Goal: Check status

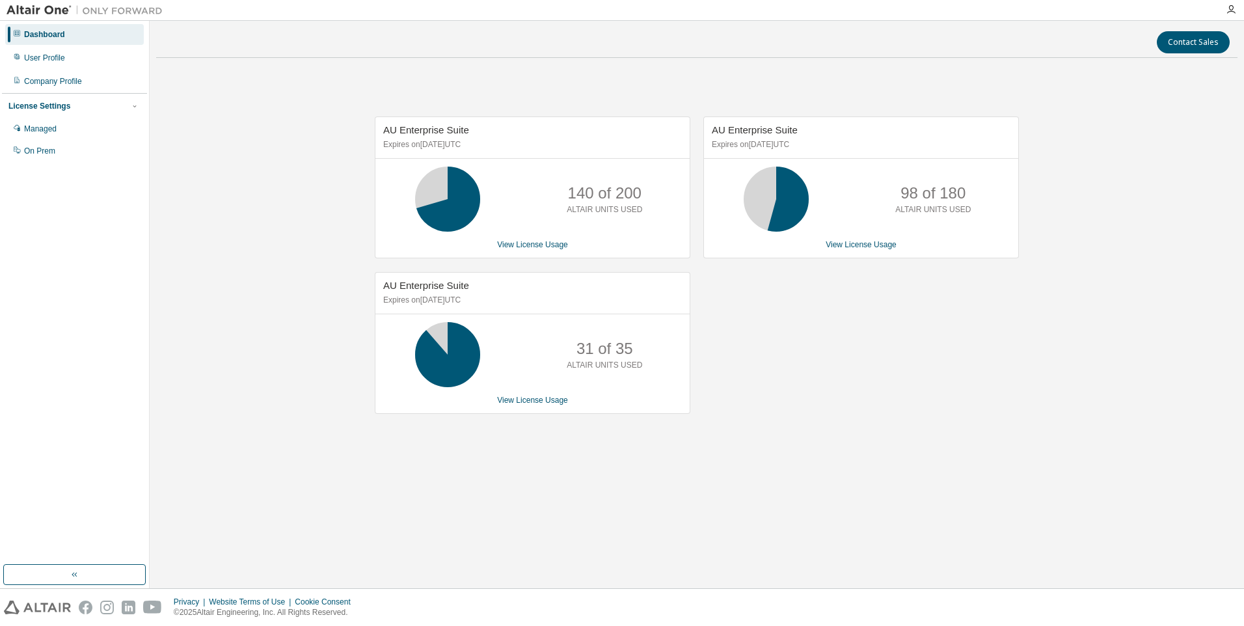
drag, startPoint x: 295, startPoint y: 196, endPoint x: 374, endPoint y: 70, distance: 149.2
click at [295, 197] on div "AU Enterprise Suite Expires on [DATE] UTC 140 of 200 ALTAIR UNITS USED View Lic…" at bounding box center [697, 271] width 1082 height 407
